Goal: Task Accomplishment & Management: Manage account settings

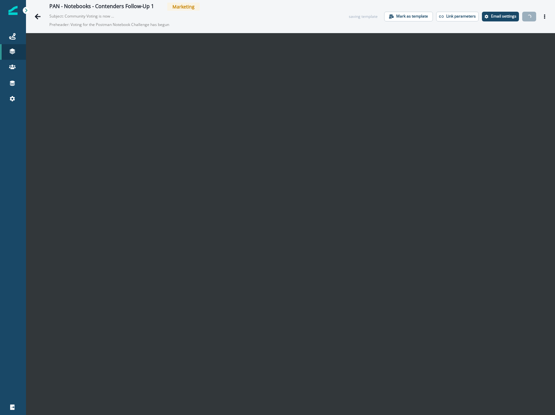
click at [545, 16] on icon "Actions" at bounding box center [544, 16] width 5 height 5
click at [541, 23] on div "PAN - Notebooks - Contenders Follow-Up 1 Marketing Subject: Community Voting is…" at bounding box center [290, 16] width 529 height 33
click at [544, 19] on button "Actions" at bounding box center [544, 17] width 10 height 10
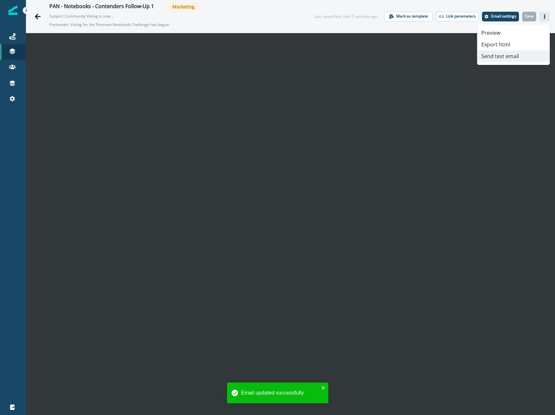
click at [498, 59] on button "Send test email" at bounding box center [513, 56] width 72 height 12
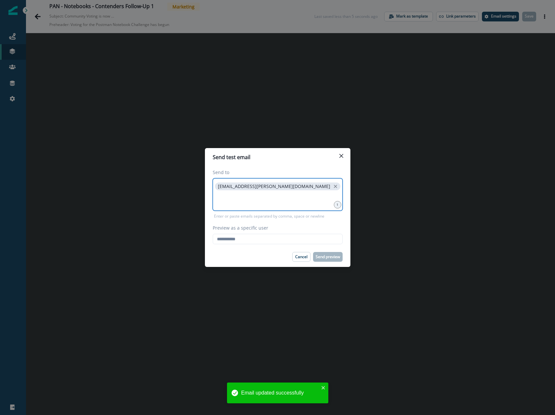
click at [289, 195] on input at bounding box center [278, 199] width 128 height 13
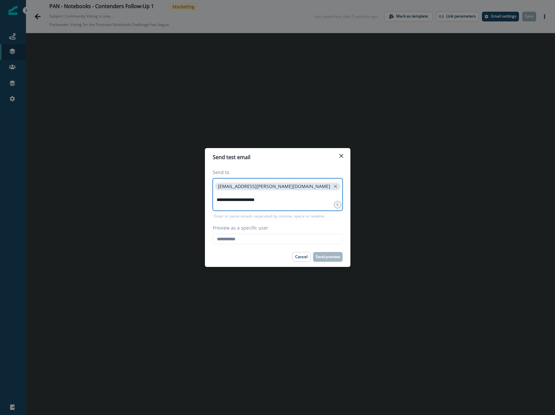
type input "**********"
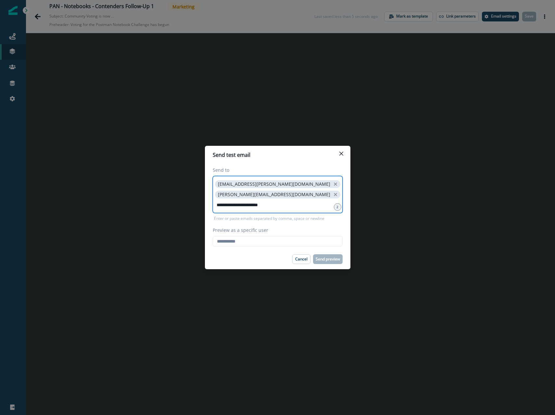
type input "**********"
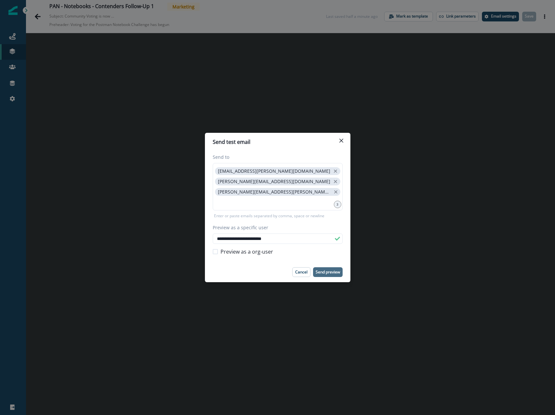
type input "**********"
click at [328, 272] on p "Send preview" at bounding box center [327, 272] width 24 height 5
click at [378, 211] on div "**********" at bounding box center [277, 207] width 555 height 415
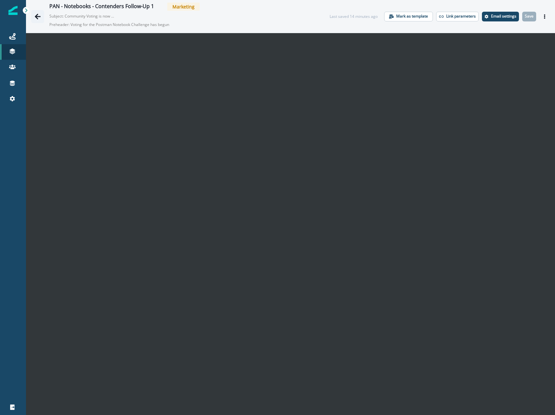
click at [39, 15] on icon "Go back" at bounding box center [37, 16] width 6 height 6
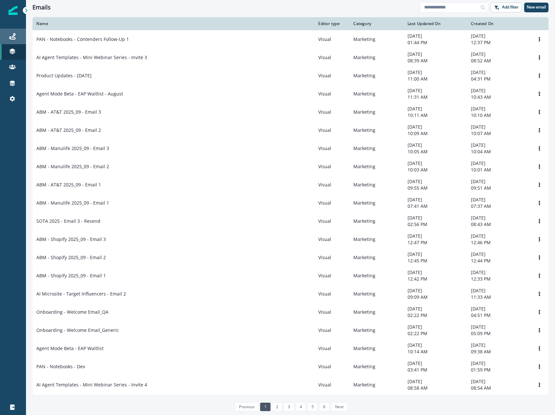
click at [19, 38] on div "Journeys" at bounding box center [13, 36] width 21 height 8
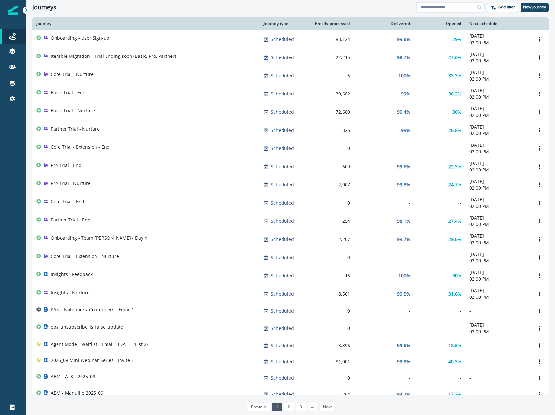
click at [450, 16] on div "Clear" at bounding box center [290, 16] width 529 height 3
click at [450, 10] on input at bounding box center [450, 7] width 68 height 10
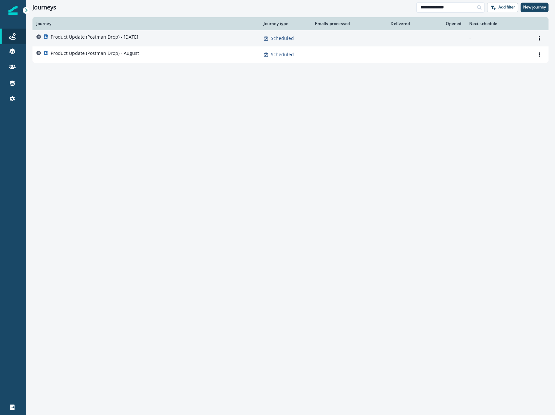
type input "**********"
click at [117, 43] on td "Product Update (Postman Drop) - [DATE]" at bounding box center [145, 38] width 227 height 16
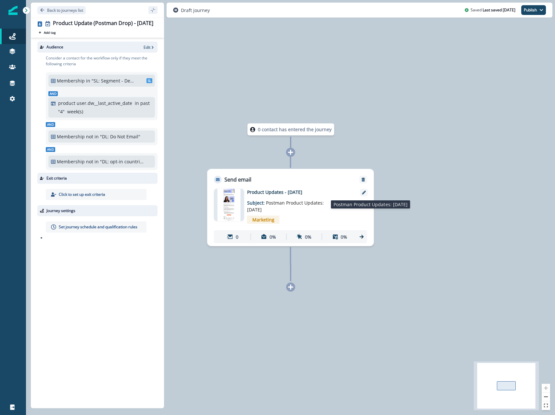
click at [319, 196] on p "Subject: Postman Product Updates: [DATE]" at bounding box center [287, 204] width 81 height 18
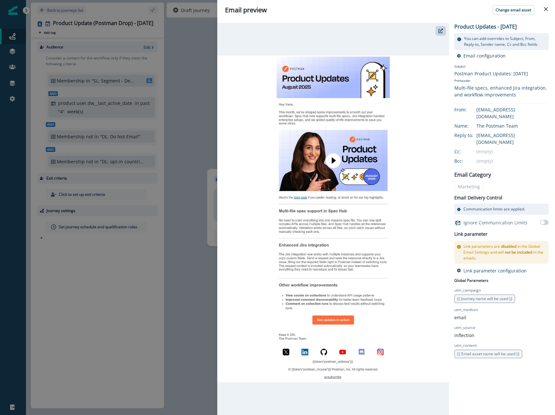
click at [174, 198] on div "Email preview Change email asset Product Updates - [DATE] You can add overrides…" at bounding box center [277, 207] width 555 height 415
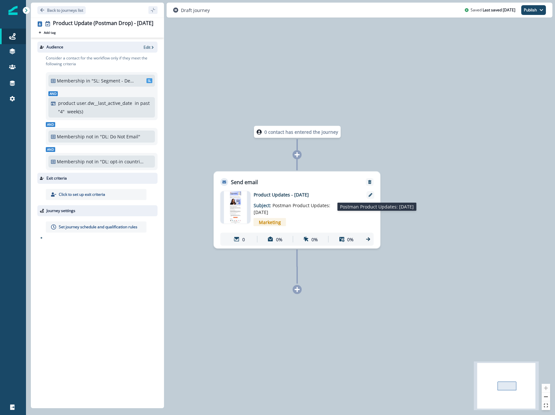
click at [280, 213] on p "Subject: Postman Product Updates: [DATE]" at bounding box center [293, 207] width 81 height 18
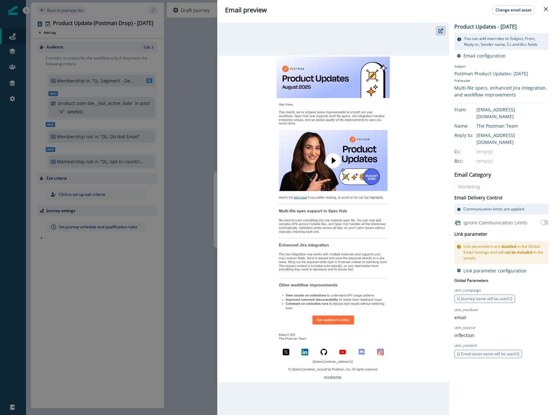
click at [149, 171] on div "Email preview Change email asset Product Updates - [DATE] You can add overrides…" at bounding box center [277, 207] width 555 height 415
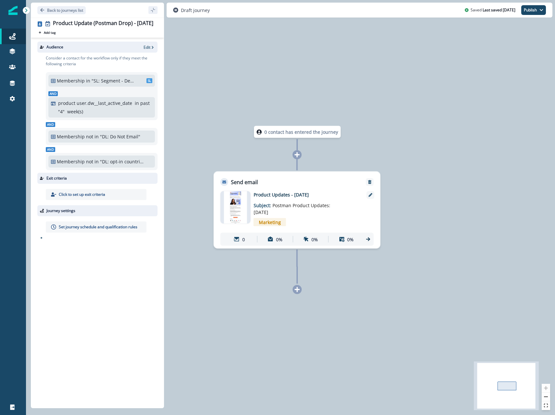
click at [103, 229] on p "Set journey schedule and qualification rules" at bounding box center [98, 227] width 79 height 6
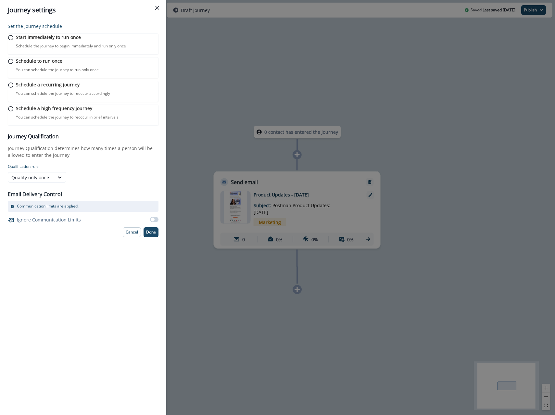
click at [237, 160] on div "Journey settings Set the journey schedule Start immediately to run once Schedul…" at bounding box center [277, 207] width 555 height 415
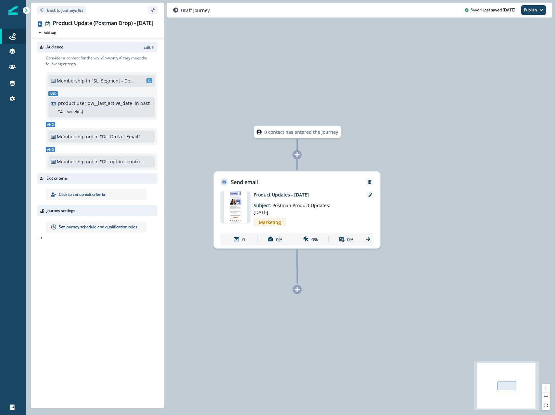
click at [146, 49] on p "Edit" at bounding box center [146, 47] width 7 height 6
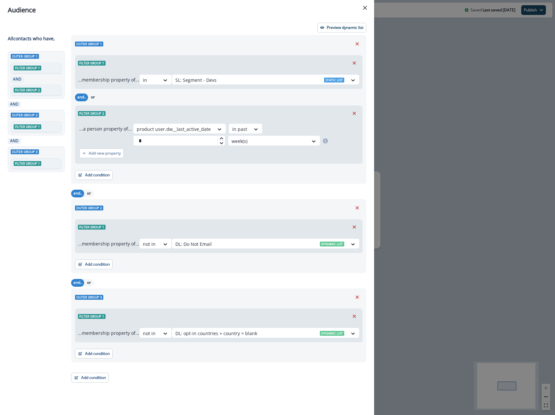
click at [404, 200] on div "Audience Preview dynamic list All contact s who have, Outer group 1 Filter grou…" at bounding box center [277, 207] width 555 height 415
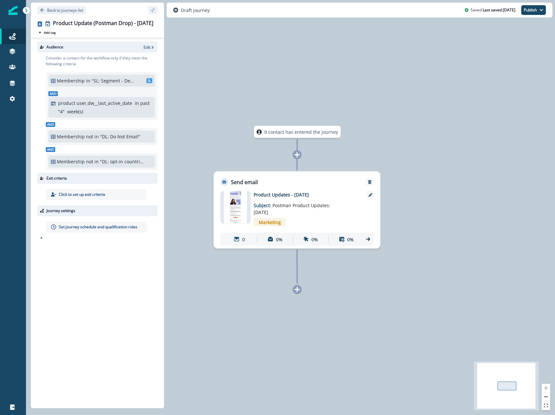
click at [121, 226] on p "Set journey schedule and qualification rules" at bounding box center [98, 227] width 79 height 6
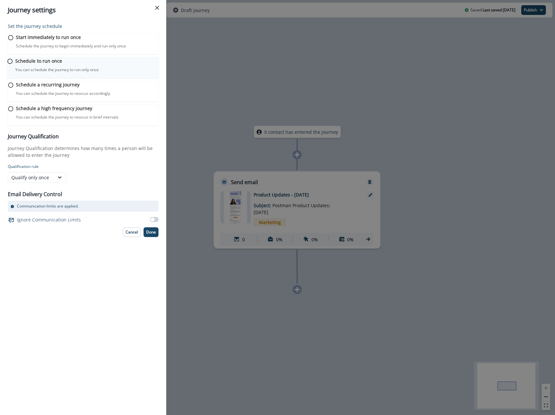
click at [55, 73] on p "You can schedule the journey to run only once" at bounding box center [57, 70] width 84 height 6
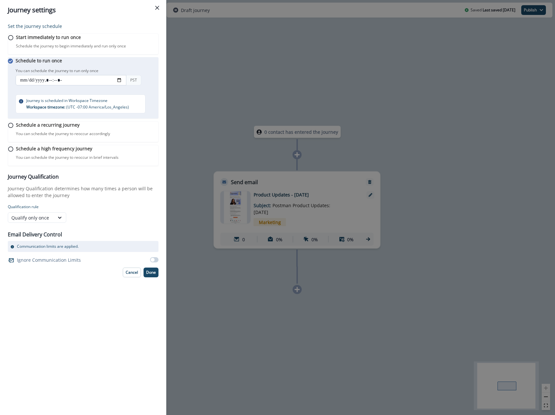
click at [124, 85] on input "datetime-local" at bounding box center [71, 80] width 111 height 10
click at [152, 81] on div "You can schedule the journey to run only once PST" at bounding box center [86, 77] width 140 height 21
click at [124, 85] on input "datetime-local" at bounding box center [71, 80] width 111 height 10
type input "**********"
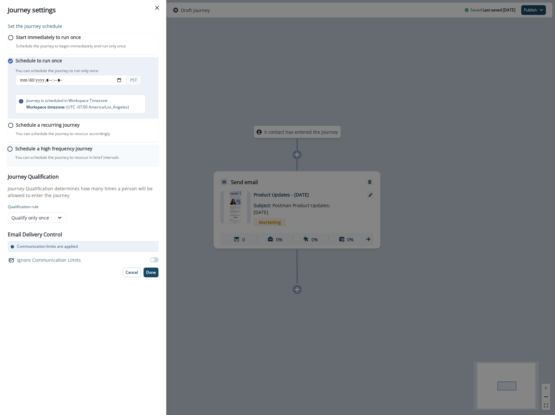
click at [155, 166] on div "Schedule a high frequency journey You can schedule the journey to reoccur in br…" at bounding box center [83, 155] width 152 height 21
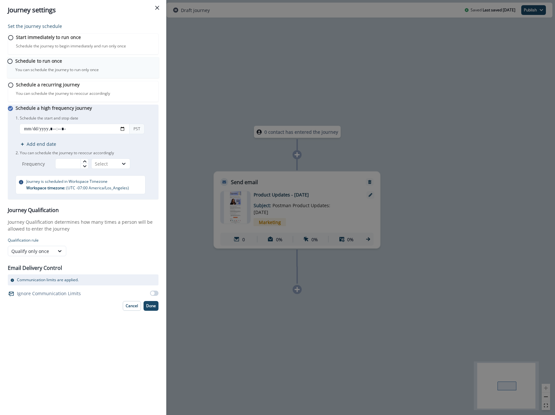
click at [87, 79] on div "Schedule to run once You can schedule the journey to run only once Journey is s…" at bounding box center [83, 67] width 152 height 21
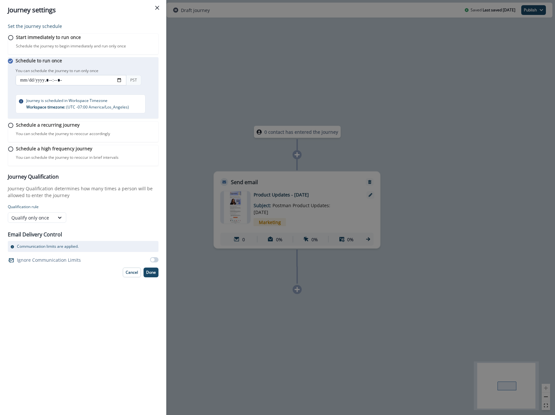
click at [125, 85] on input "datetime-local" at bounding box center [71, 80] width 111 height 10
type input "**********"
click at [153, 76] on div "You can schedule the journey to run only once PST" at bounding box center [86, 77] width 140 height 21
click at [148, 275] on p "Done" at bounding box center [151, 272] width 10 height 5
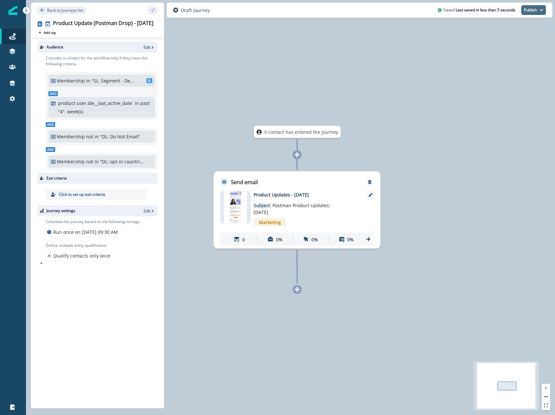
click at [531, 7] on button "Publish" at bounding box center [533, 10] width 25 height 10
click at [504, 27] on button "as active journey" at bounding box center [509, 26] width 72 height 12
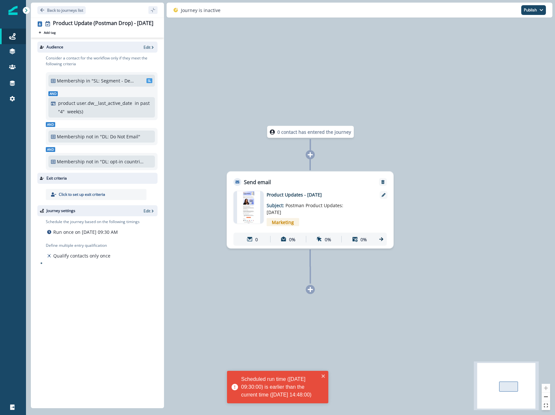
click at [325, 371] on div "Scheduled run time ([DATE] 09:30:00) is earlier than the current time ([DATE] 1…" at bounding box center [277, 387] width 101 height 32
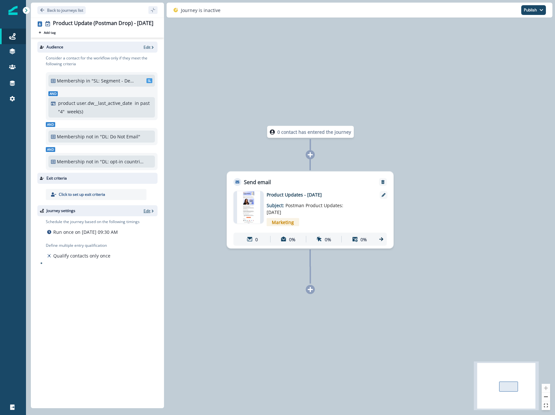
click at [150, 210] on p "Edit" at bounding box center [146, 211] width 7 height 6
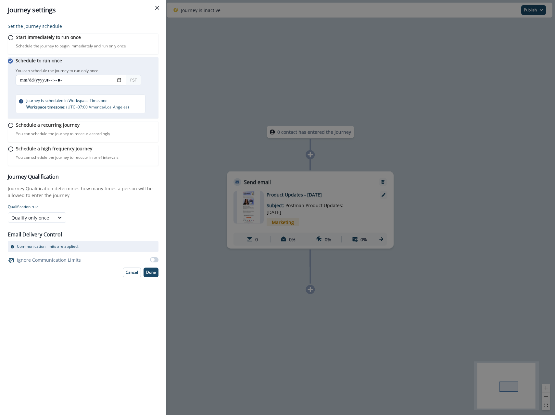
click at [125, 85] on input "datetime-local" at bounding box center [71, 80] width 111 height 10
type input "**********"
click at [149, 81] on div "You can schedule the journey to run only once PST" at bounding box center [86, 77] width 140 height 21
click at [153, 275] on p "Done" at bounding box center [151, 272] width 10 height 5
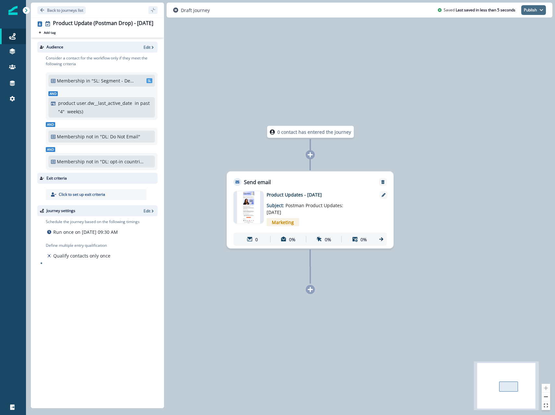
click at [524, 12] on button "Publish" at bounding box center [533, 10] width 25 height 10
click at [505, 27] on button "as active journey" at bounding box center [509, 26] width 72 height 12
